Goal: Browse casually

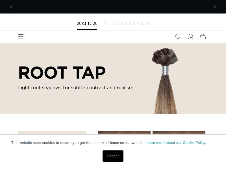
scroll to position [0, 196]
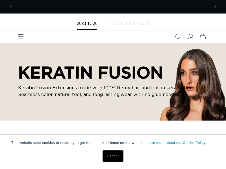
scroll to position [0, 196]
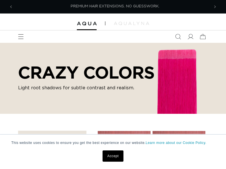
scroll to position [0, 196]
